Goal: Book appointment/travel/reservation

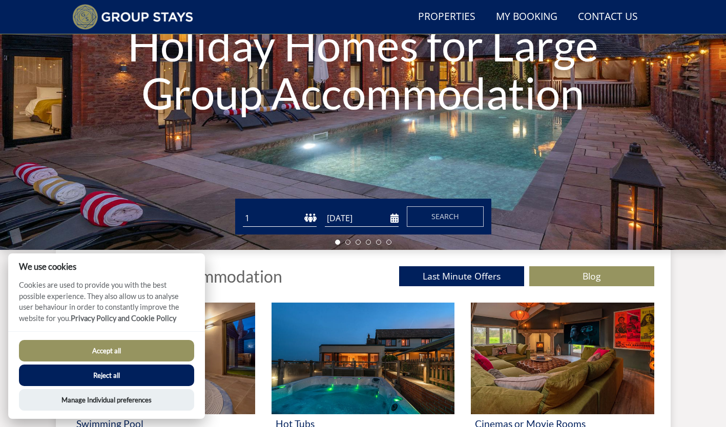
scroll to position [178, 0]
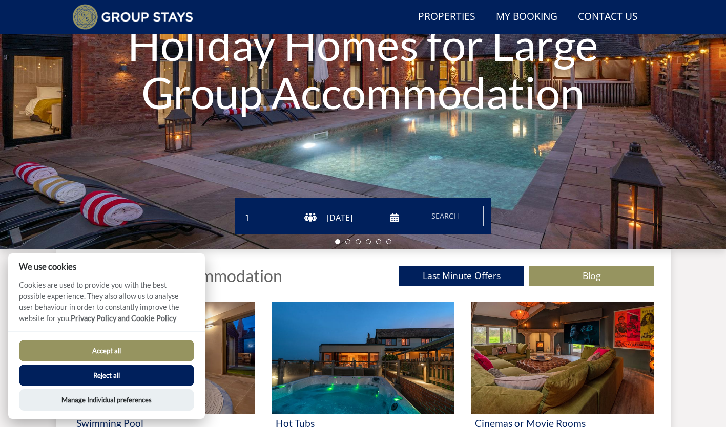
click at [314, 220] on select "1 2 3 4 5 6 7 8 9 10 11 12 13 14 15 16 17 18 19 20 21 22 23 24 25 26 27 28 29 3…" at bounding box center [280, 217] width 74 height 17
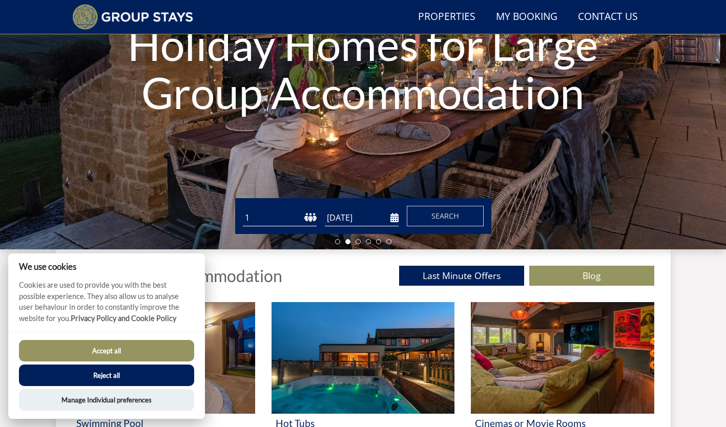
select select "18"
click at [243, 209] on select "1 2 3 4 5 6 7 8 9 10 11 12 13 14 15 16 17 18 19 20 21 22 23 24 25 26 27 28 29 3…" at bounding box center [280, 217] width 74 height 17
click at [365, 219] on input "[DATE]" at bounding box center [362, 217] width 74 height 17
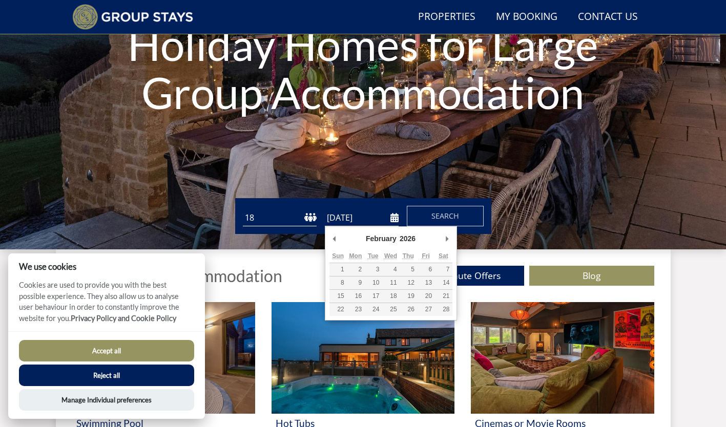
type input "[DATE]"
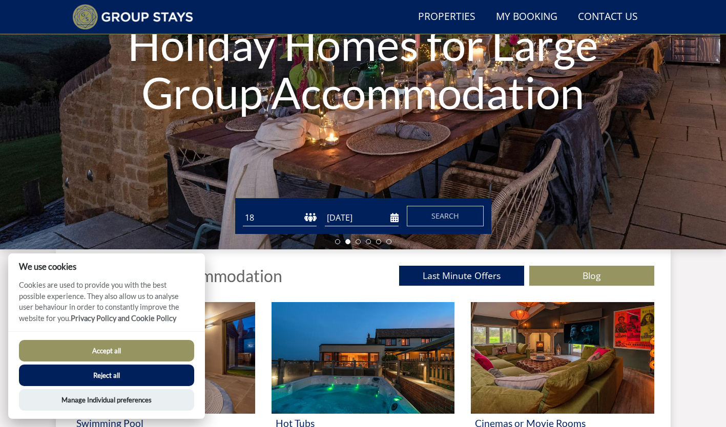
click at [427, 221] on button "Search" at bounding box center [445, 216] width 77 height 20
click at [109, 347] on button "Accept all" at bounding box center [106, 351] width 175 height 22
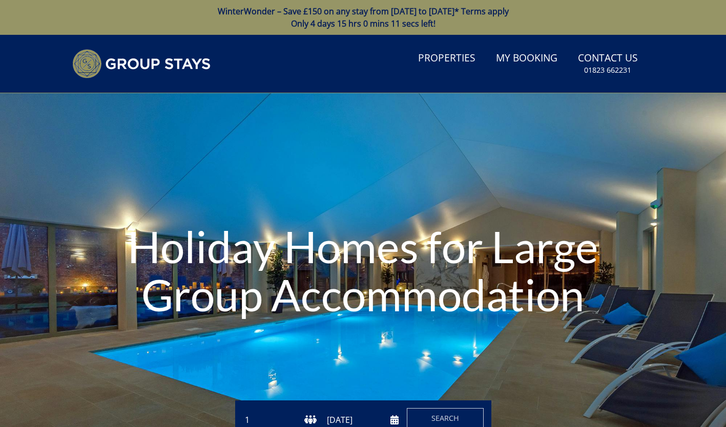
click at [437, 61] on link "Properties" at bounding box center [447, 58] width 66 height 23
